Goal: Task Accomplishment & Management: Manage account settings

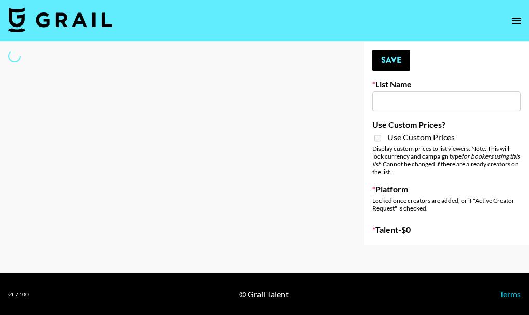
click at [409, 95] on input at bounding box center [446, 101] width 148 height 20
click at [214, 146] on div at bounding box center [173, 143] width 347 height 203
click at [517, 17] on icon "open drawer" at bounding box center [516, 21] width 12 height 12
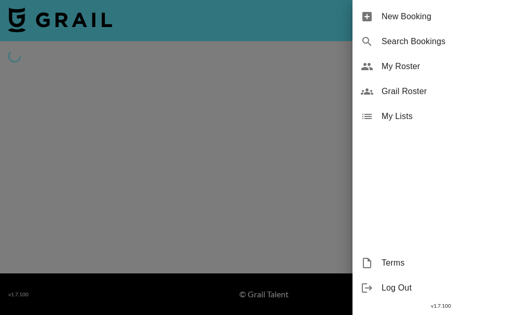
type input "Dietary Supp Brand"
checkbox input "true"
select select "Brand"
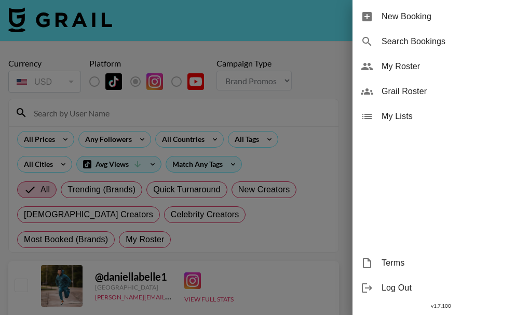
click at [317, 29] on div at bounding box center [264, 157] width 529 height 315
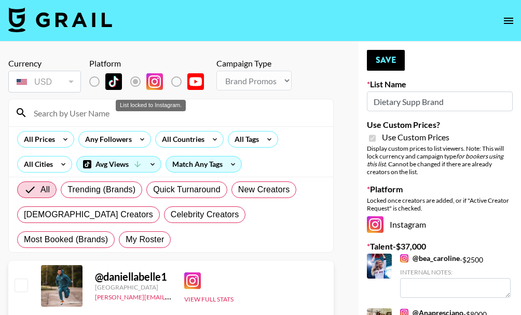
click at [95, 80] on label "List locked to Instagram." at bounding box center [103, 82] width 38 height 22
click at [91, 81] on label "List locked to Instagram." at bounding box center [103, 82] width 38 height 22
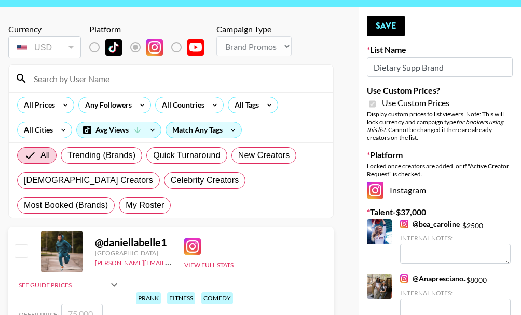
scroll to position [52, 0]
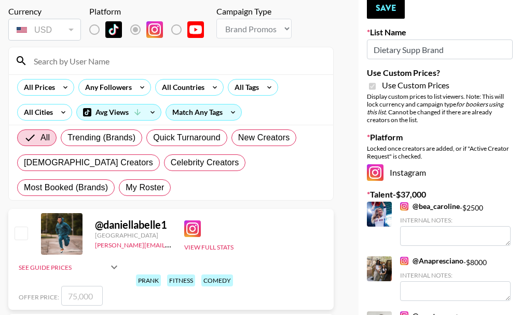
click at [98, 59] on input at bounding box center [177, 60] width 299 height 17
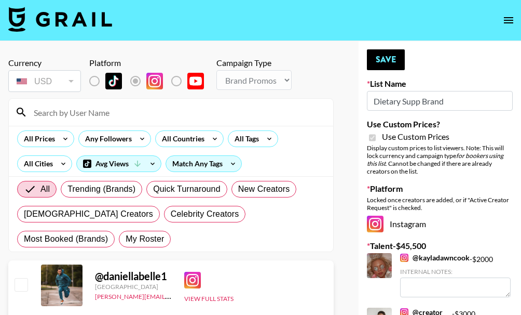
scroll to position [0, 0]
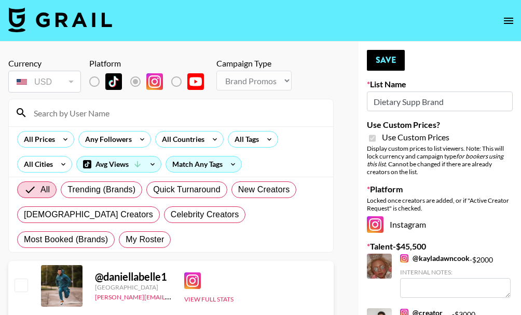
click at [457, 103] on input "Dietary Supp Brand" at bounding box center [440, 101] width 146 height 20
click at [309, 113] on input at bounding box center [177, 112] width 299 height 17
click at [321, 83] on div "Currency USD USD ​ Platform Campaign Type Choose Type... Song Promos Brand Prom…" at bounding box center [170, 76] width 325 height 36
click at [112, 116] on input at bounding box center [177, 112] width 299 height 17
